Goal: Transaction & Acquisition: Purchase product/service

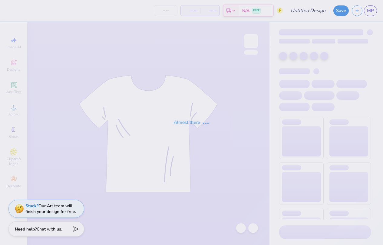
type input "Design 1: I sailed into SLG"
type input "13"
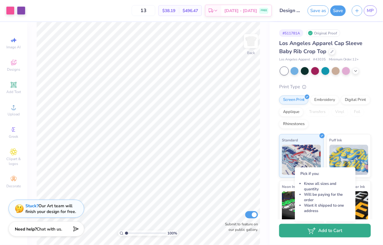
click at [312, 236] on button "Add to Cart" at bounding box center [325, 231] width 92 height 14
